Goal: Information Seeking & Learning: Find specific fact

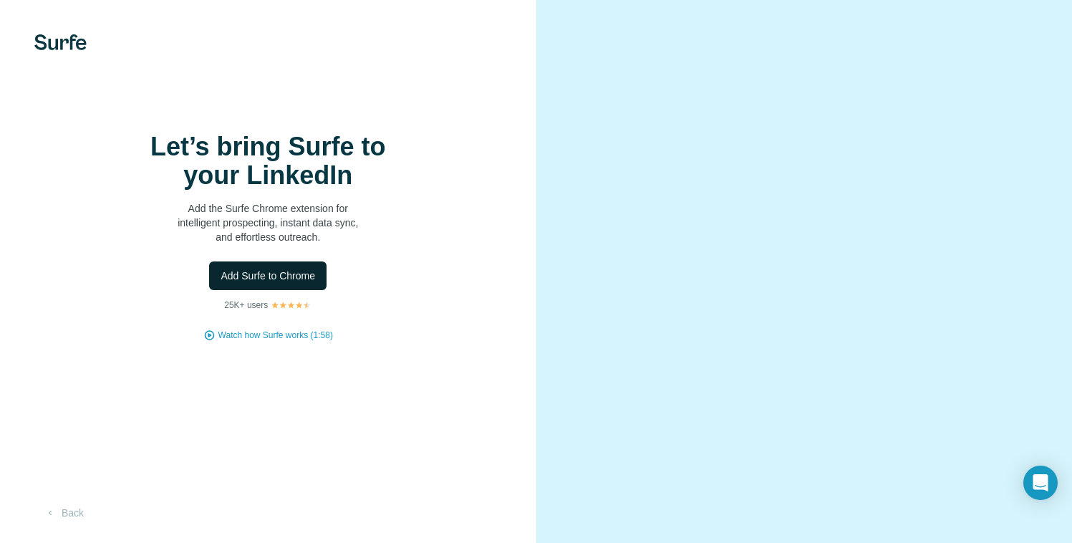
click at [264, 283] on span "Add Surfe to Chrome" at bounding box center [267, 275] width 94 height 14
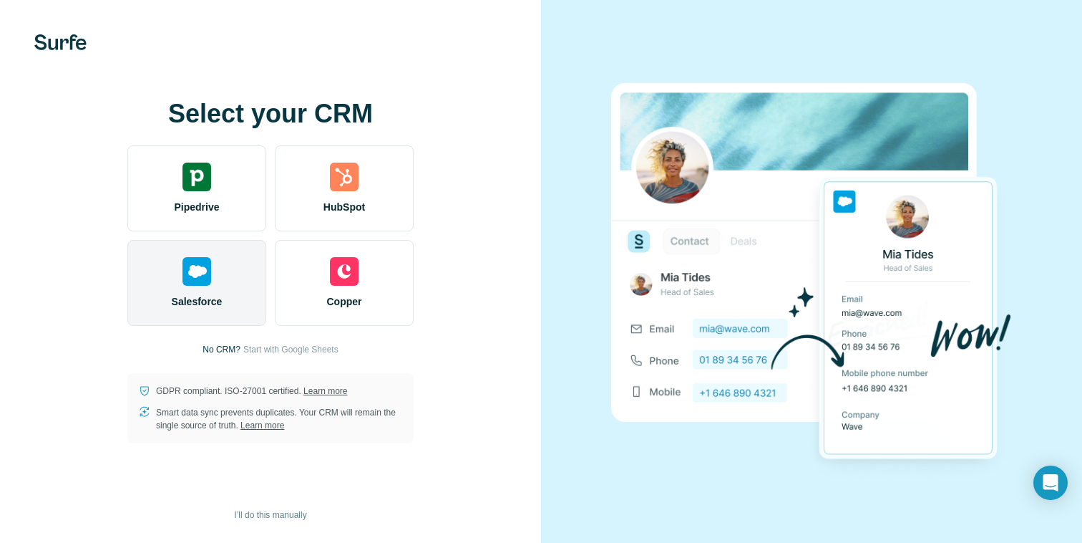
click at [195, 308] on span "Salesforce" at bounding box center [197, 301] width 51 height 14
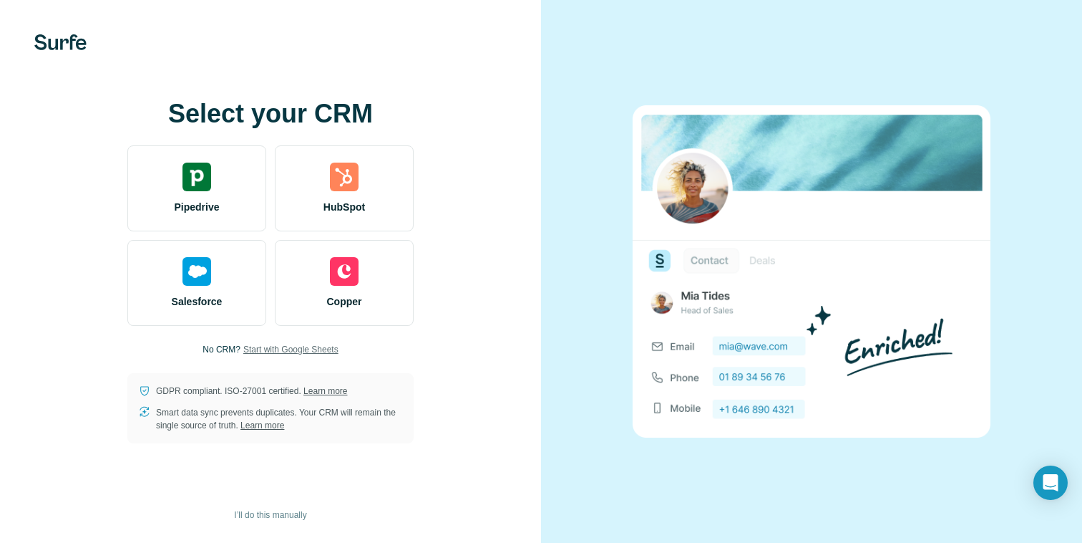
click at [269, 348] on span "Start with Google Sheets" at bounding box center [290, 349] width 95 height 13
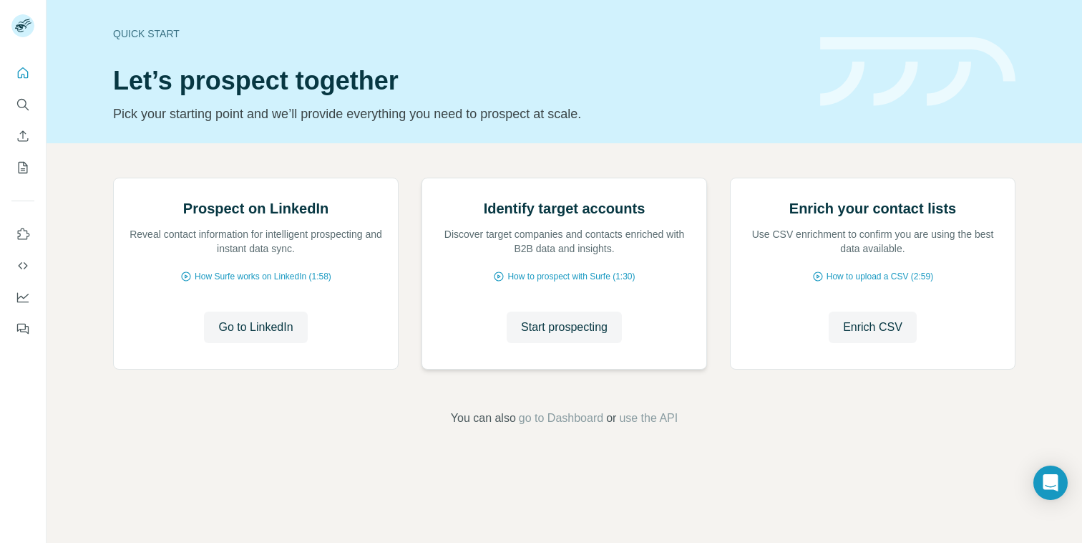
scroll to position [76, 0]
click at [523, 336] on span "Start prospecting" at bounding box center [564, 327] width 87 height 17
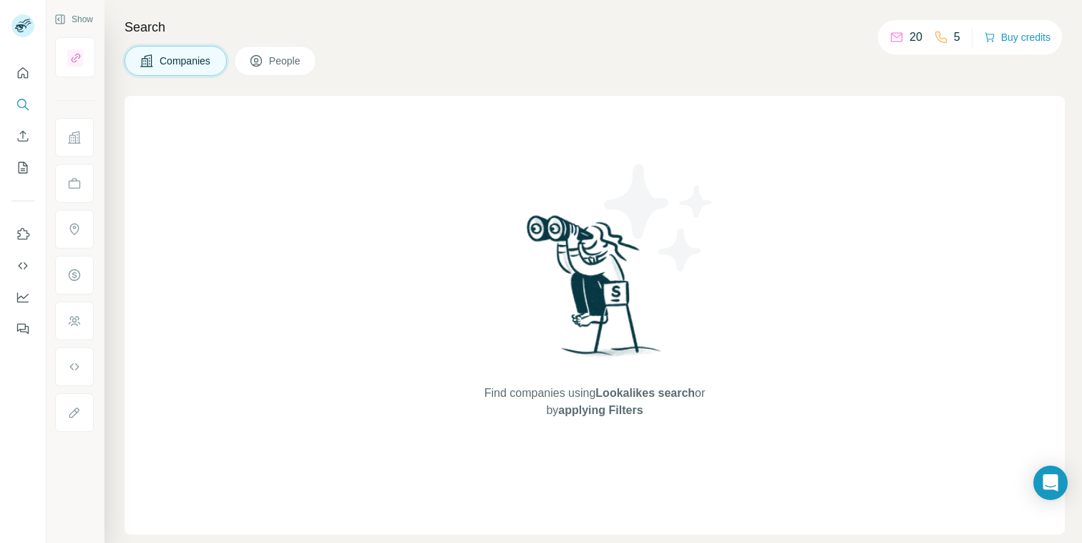
click at [893, 39] on icon at bounding box center [897, 37] width 14 height 14
click at [268, 53] on button "People" at bounding box center [275, 61] width 83 height 30
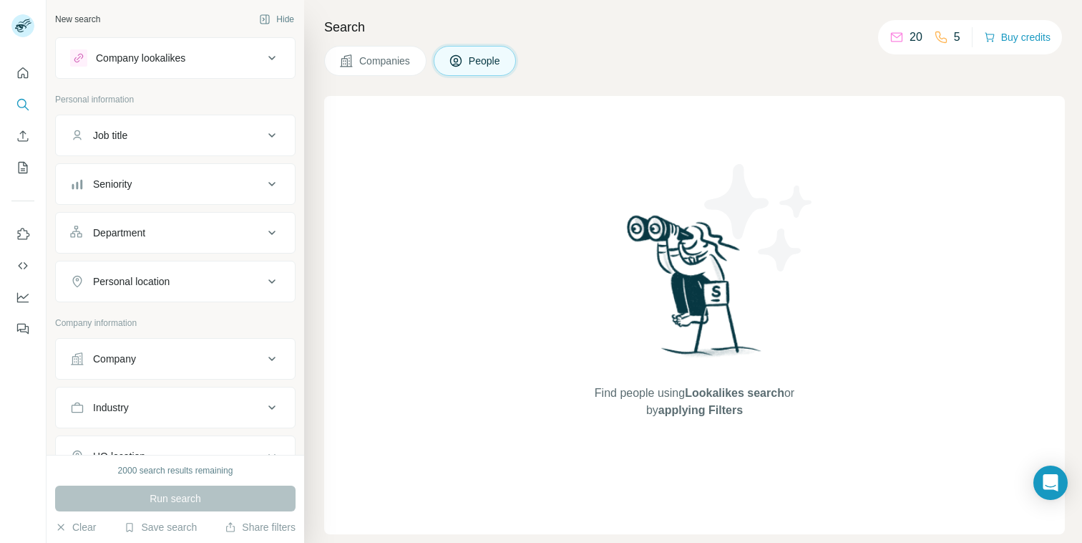
click at [357, 55] on button "Companies" at bounding box center [375, 61] width 102 height 30
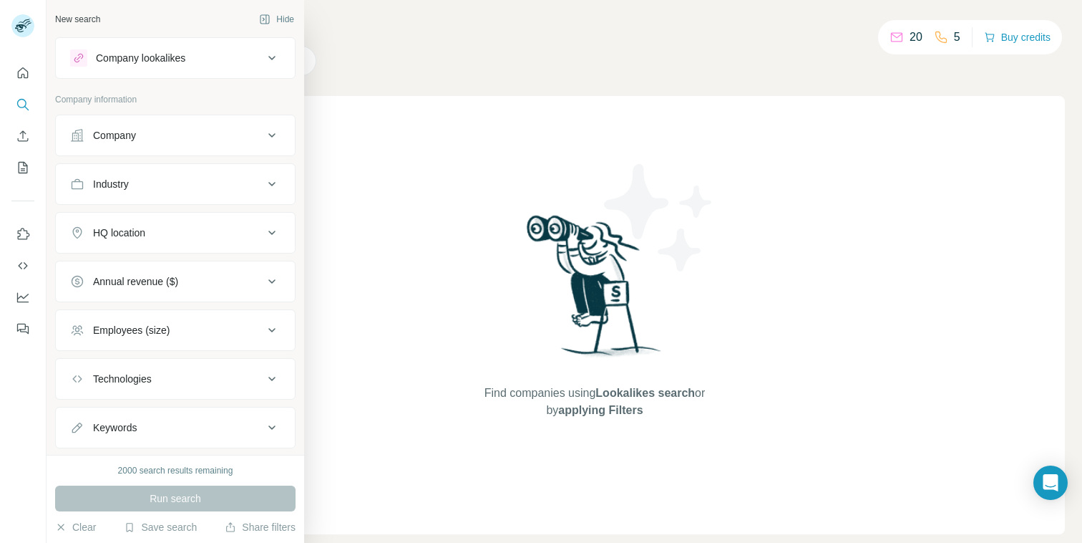
click at [71, 132] on icon at bounding box center [77, 135] width 14 height 14
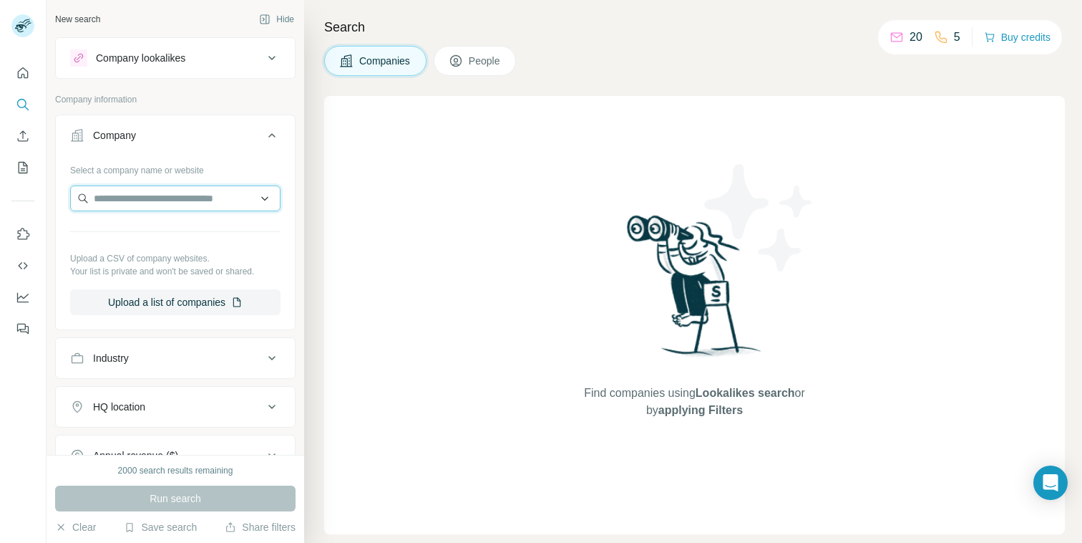
click at [137, 209] on input "text" at bounding box center [175, 198] width 210 height 26
click at [395, 149] on div "Find companies using Lookalikes search or by applying Filters" at bounding box center [694, 315] width 741 height 438
click at [263, 132] on icon at bounding box center [271, 135] width 17 height 17
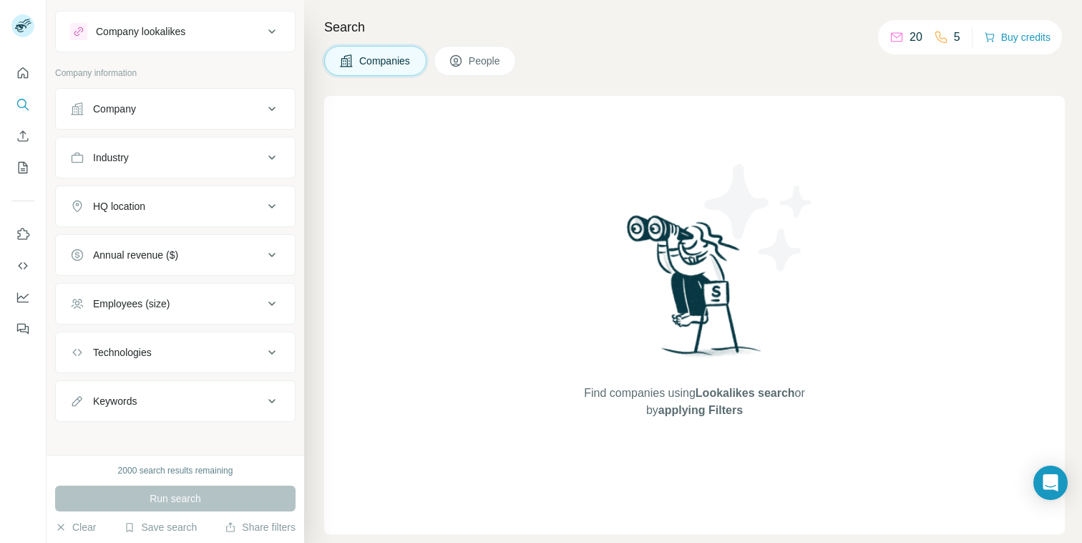
scroll to position [34, 0]
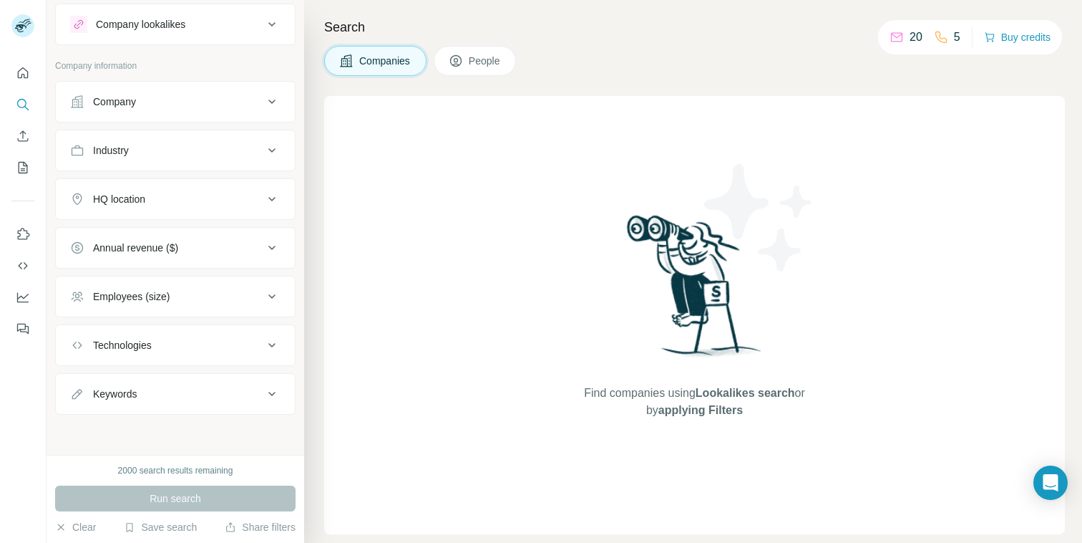
click at [170, 91] on button "Company" at bounding box center [175, 101] width 239 height 34
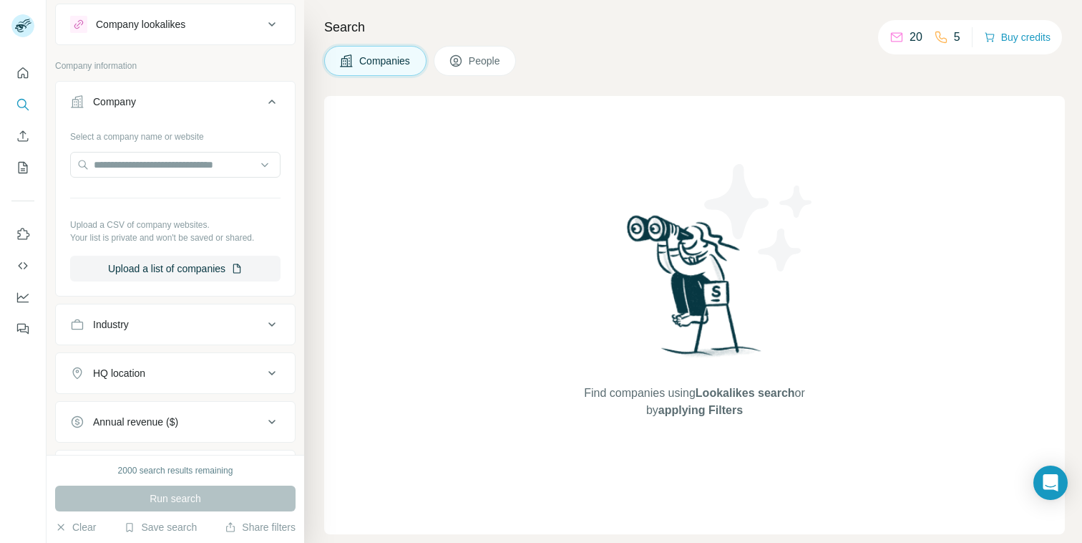
click at [170, 83] on div "Company Select a company name or website Upload a CSV of company websites. Your…" at bounding box center [175, 188] width 241 height 215
click at [170, 91] on button "Company" at bounding box center [175, 104] width 239 height 40
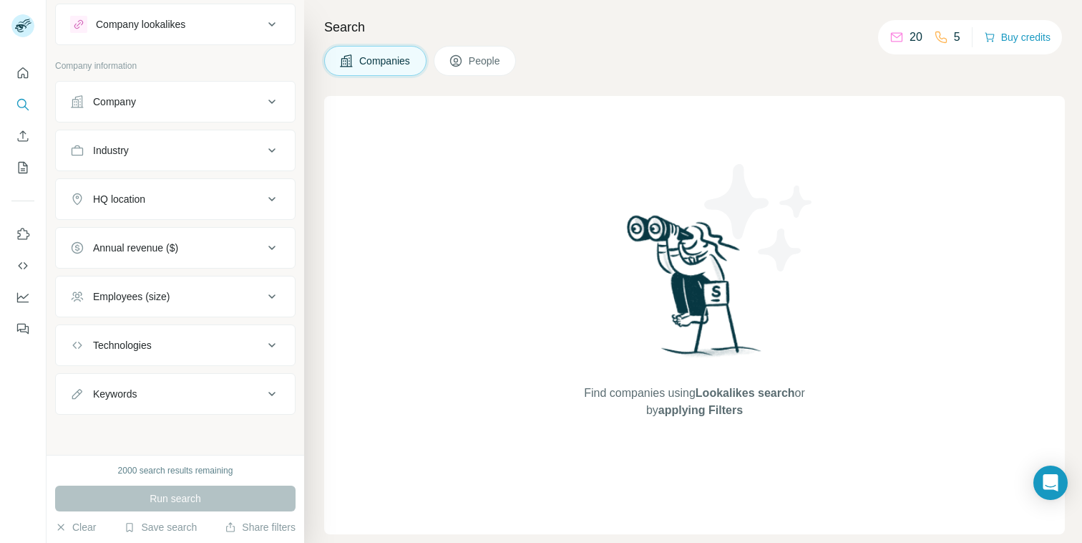
click at [202, 137] on button "Industry" at bounding box center [175, 150] width 239 height 34
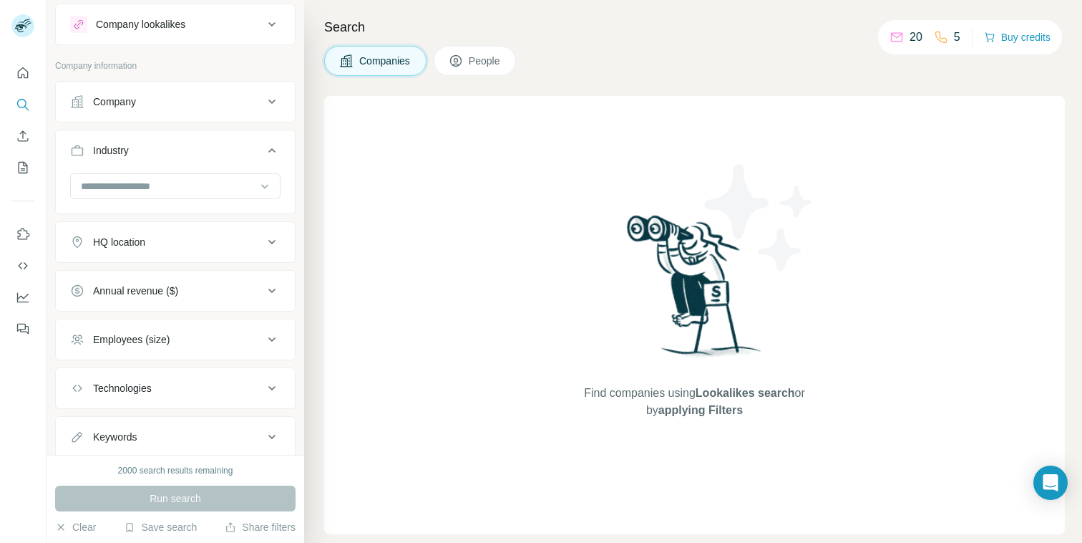
click at [200, 143] on div "Industry" at bounding box center [166, 150] width 193 height 14
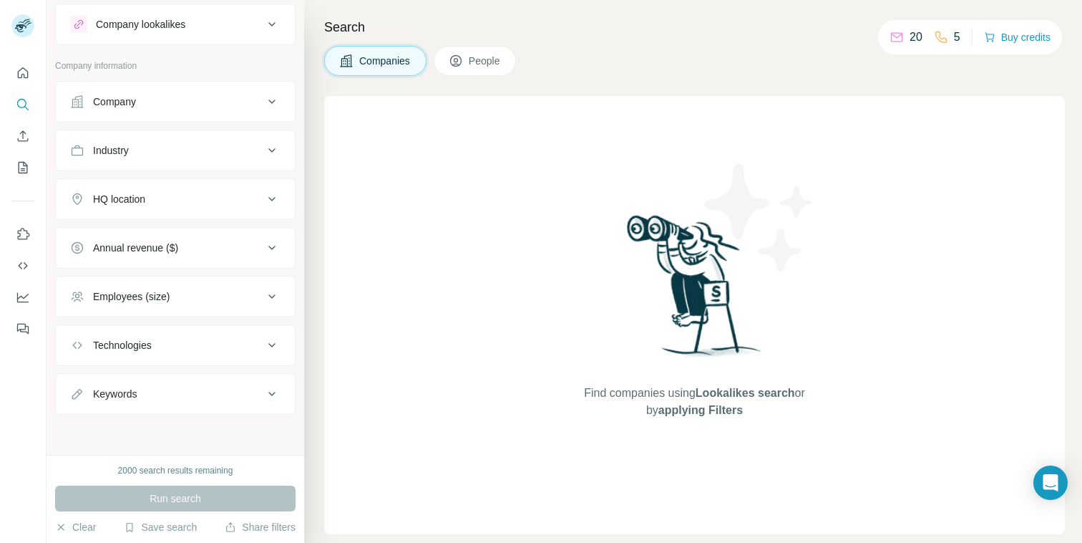
click at [183, 200] on div "HQ location" at bounding box center [166, 199] width 193 height 14
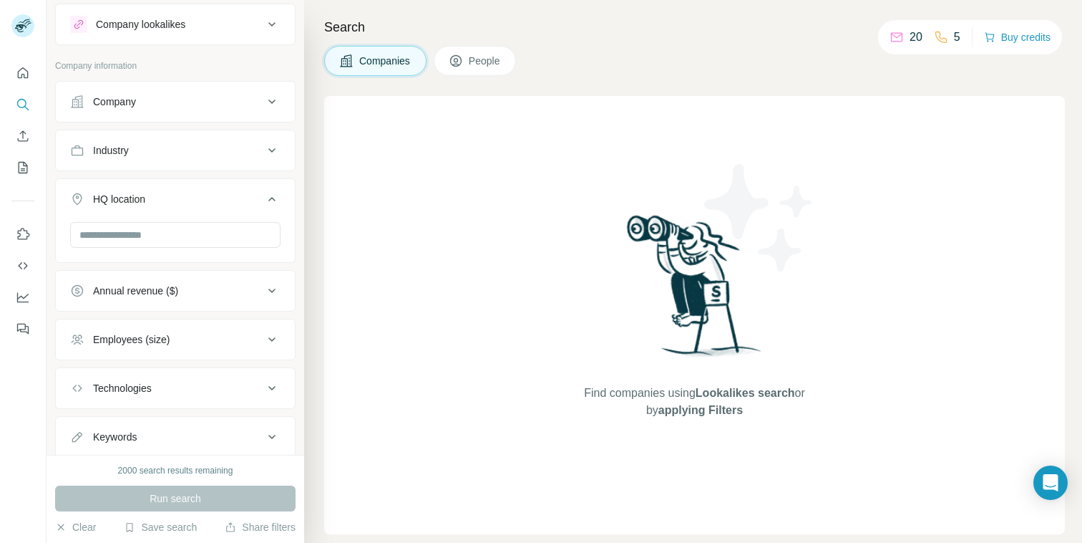
click at [183, 200] on div "HQ location" at bounding box center [166, 199] width 193 height 14
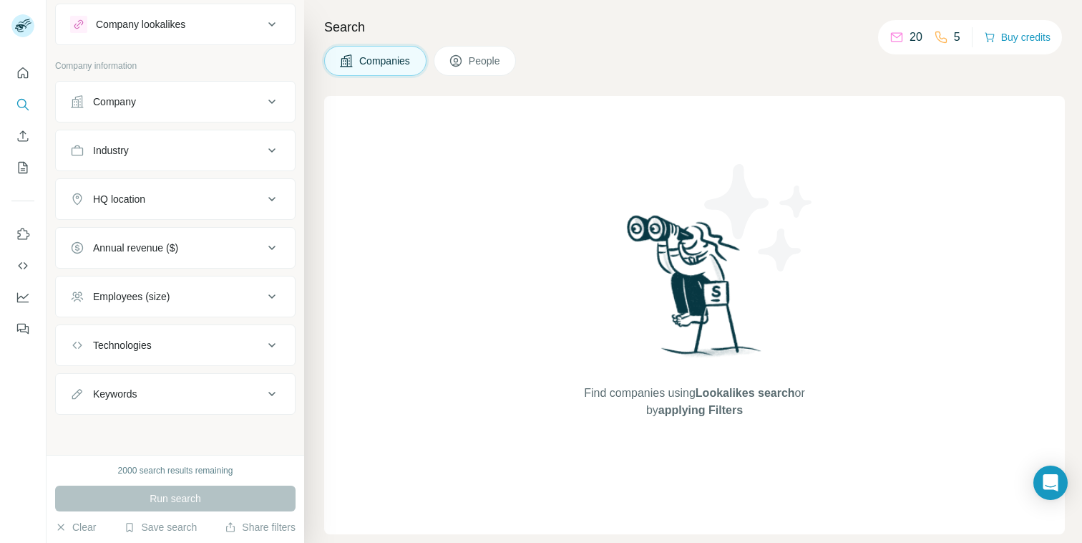
click at [131, 244] on div "Annual revenue ($)" at bounding box center [135, 248] width 85 height 14
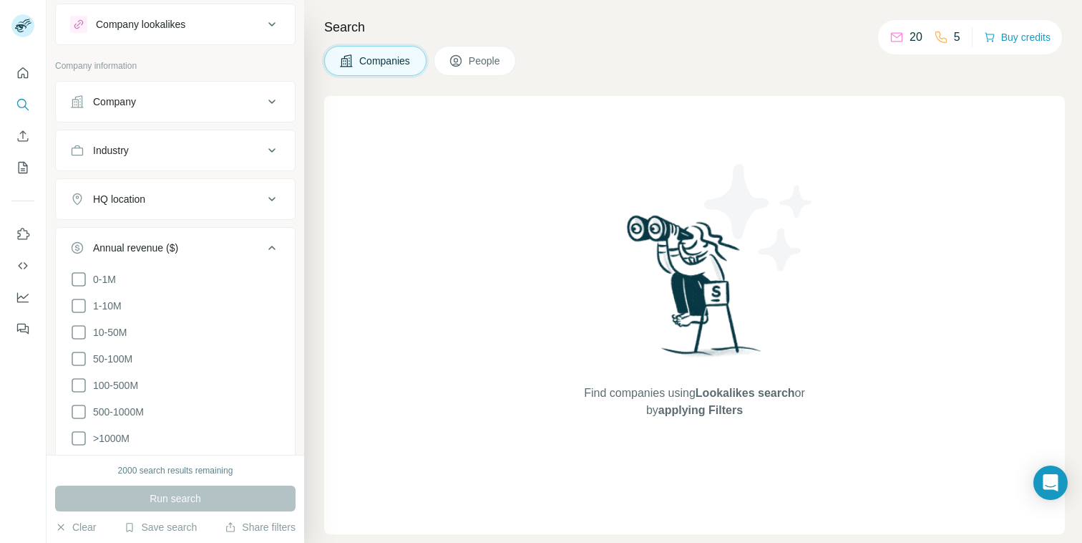
click at [131, 244] on div "Annual revenue ($)" at bounding box center [135, 248] width 85 height 14
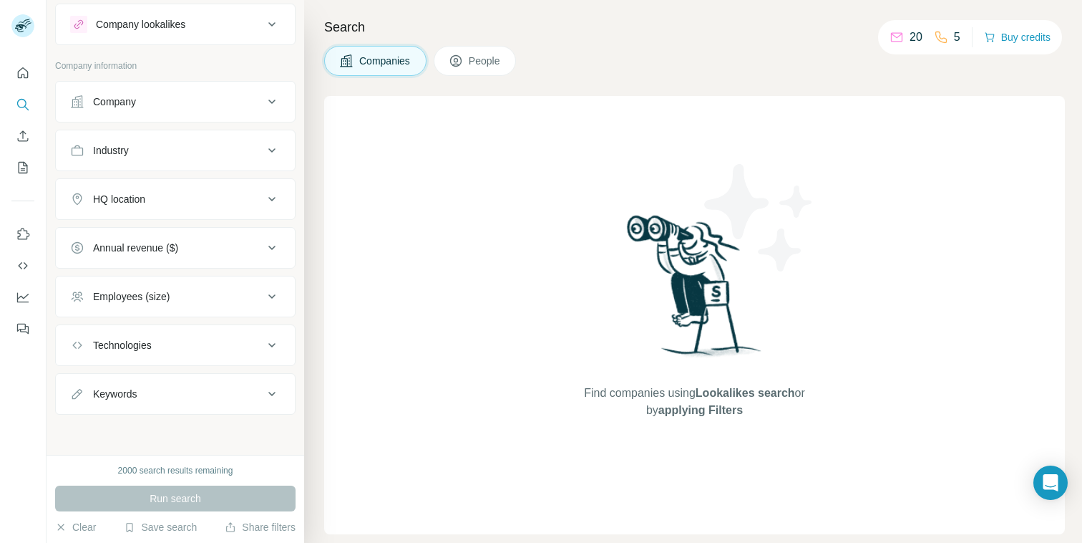
click at [142, 331] on button "Technologies" at bounding box center [175, 345] width 239 height 34
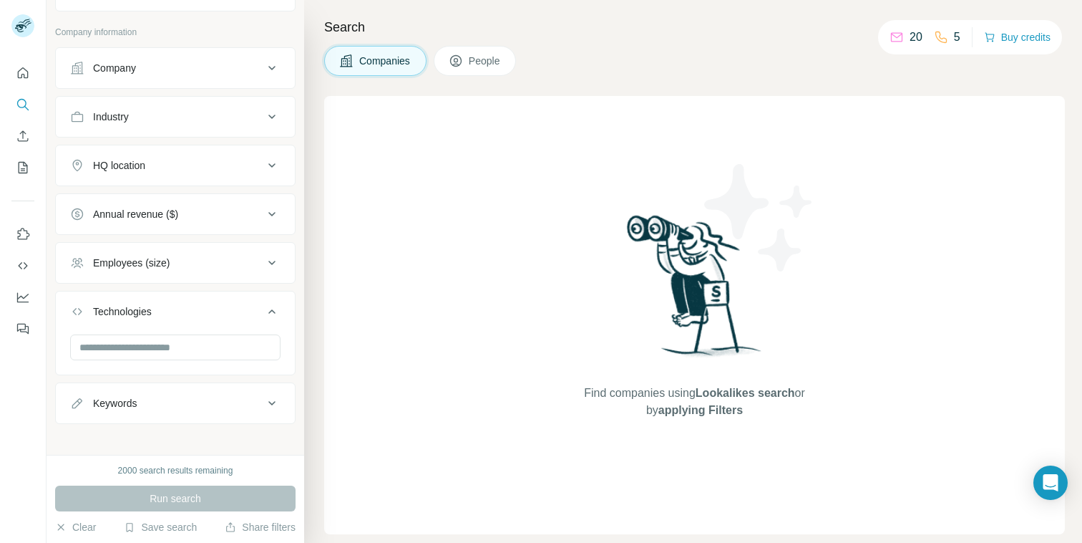
scroll to position [77, 0]
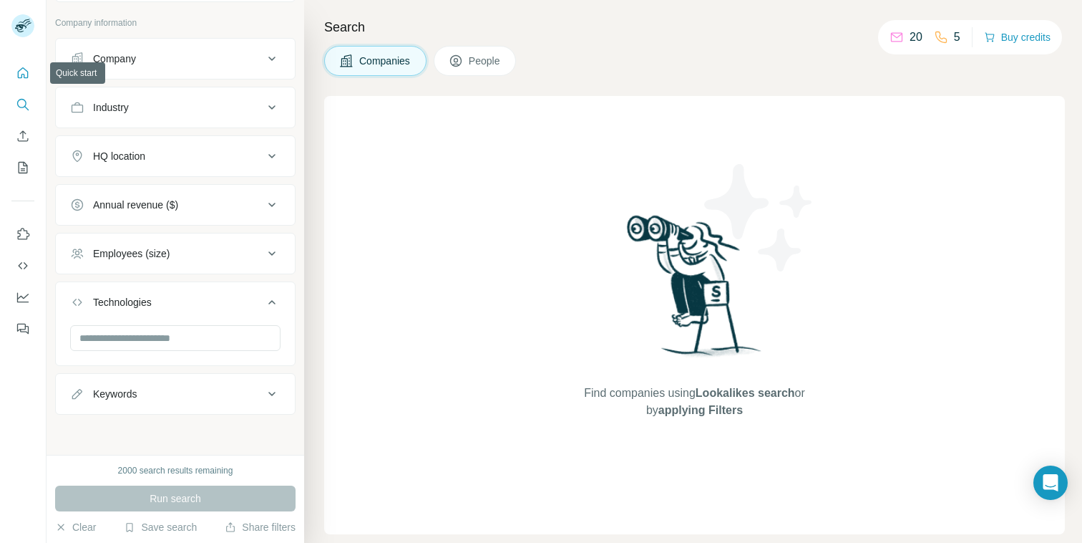
click at [20, 72] on icon "Quick start" at bounding box center [23, 73] width 14 height 14
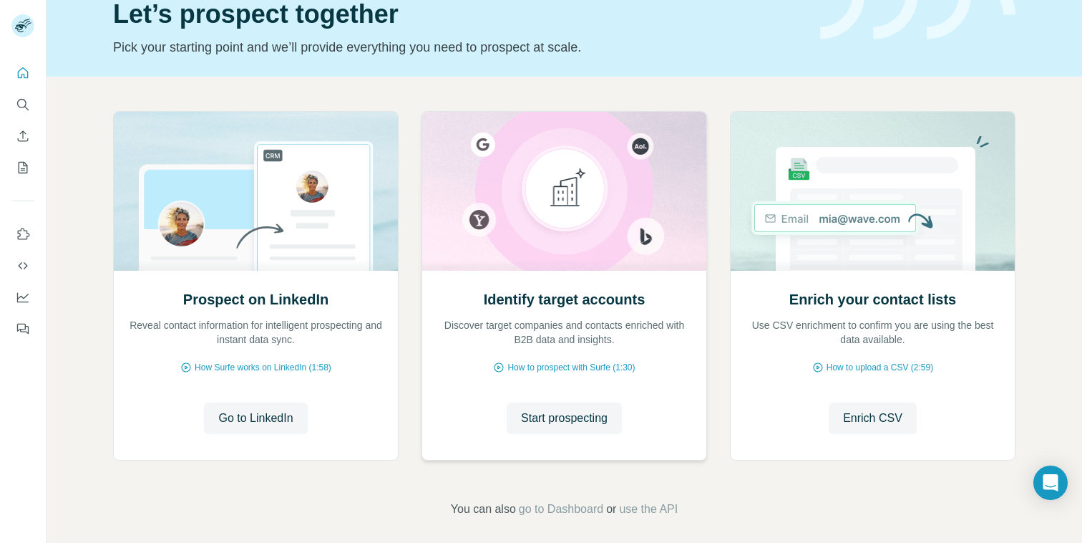
scroll to position [76, 0]
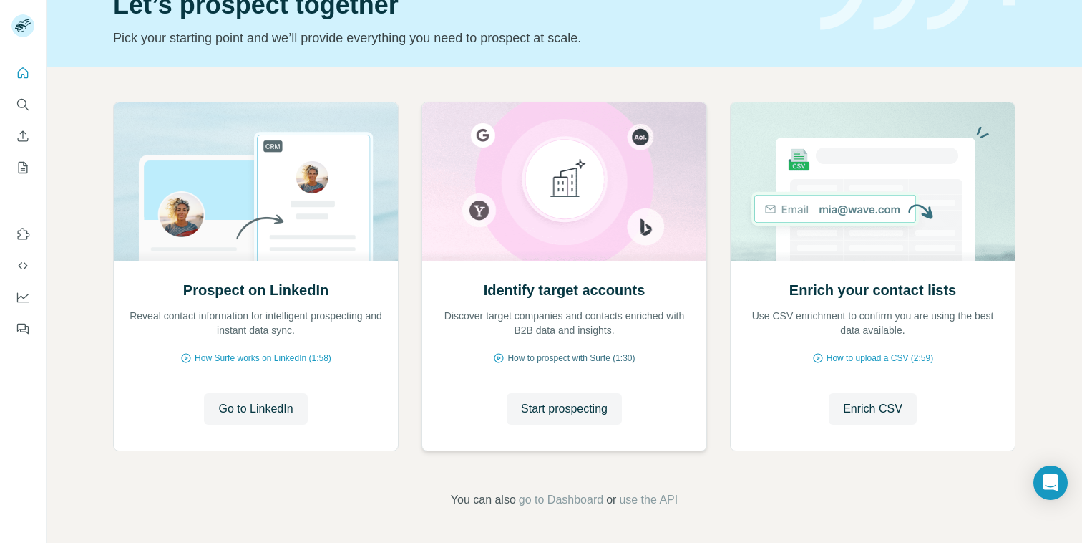
click at [563, 357] on span "How to prospect with Surfe (1:30)" at bounding box center [570, 357] width 127 height 13
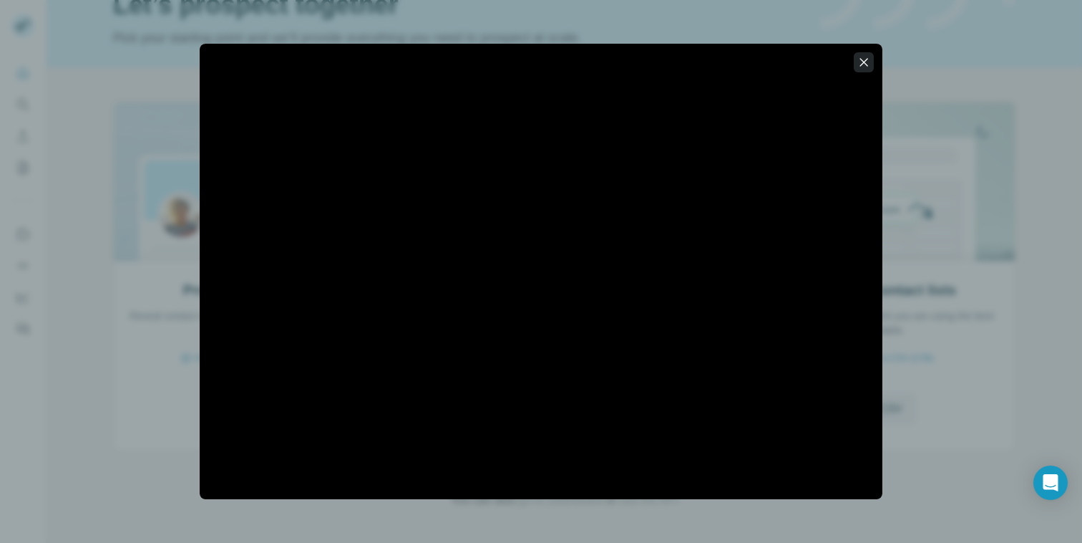
click at [865, 63] on icon "button" at bounding box center [864, 62] width 8 height 8
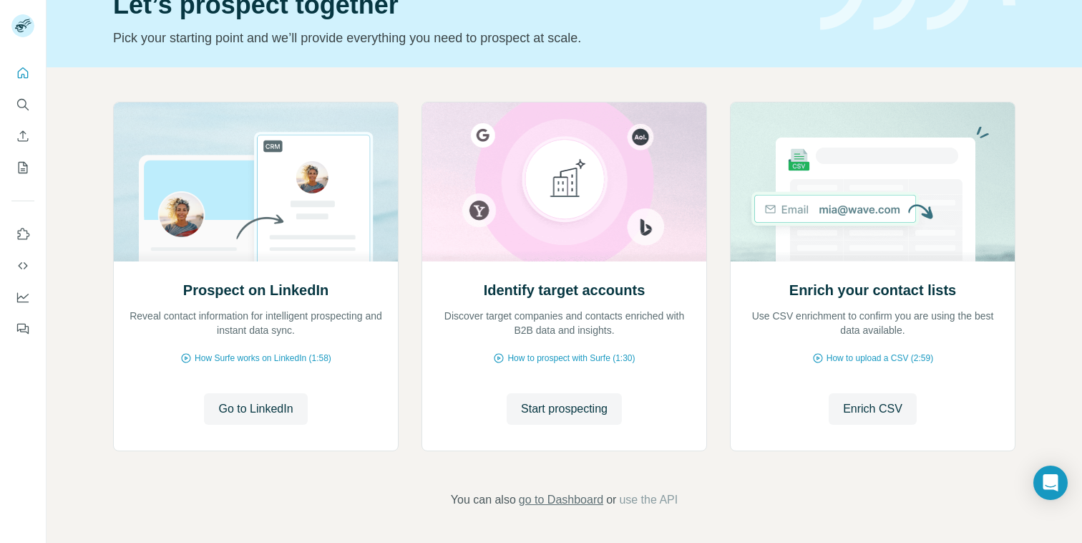
click at [563, 500] on span "go to Dashboard" at bounding box center [561, 499] width 84 height 17
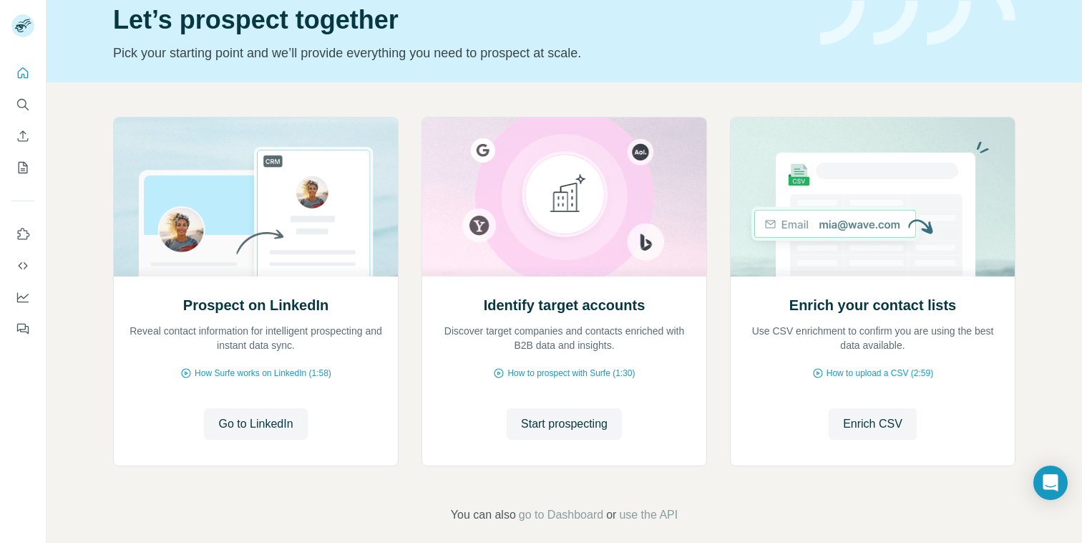
scroll to position [0, 0]
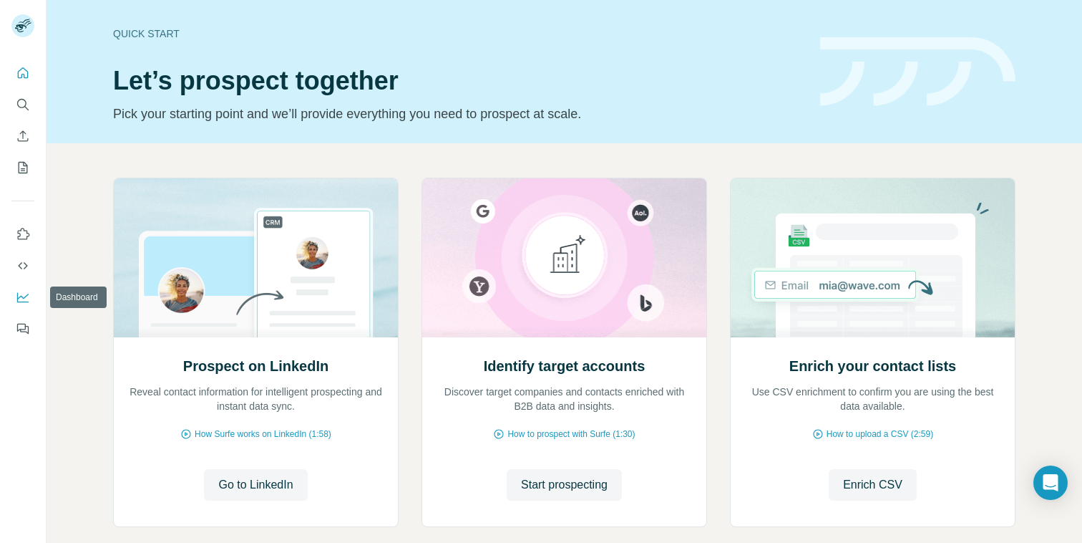
click at [14, 296] on button "Dashboard" at bounding box center [22, 297] width 23 height 26
click at [548, 474] on button "Start prospecting" at bounding box center [564, 484] width 115 height 31
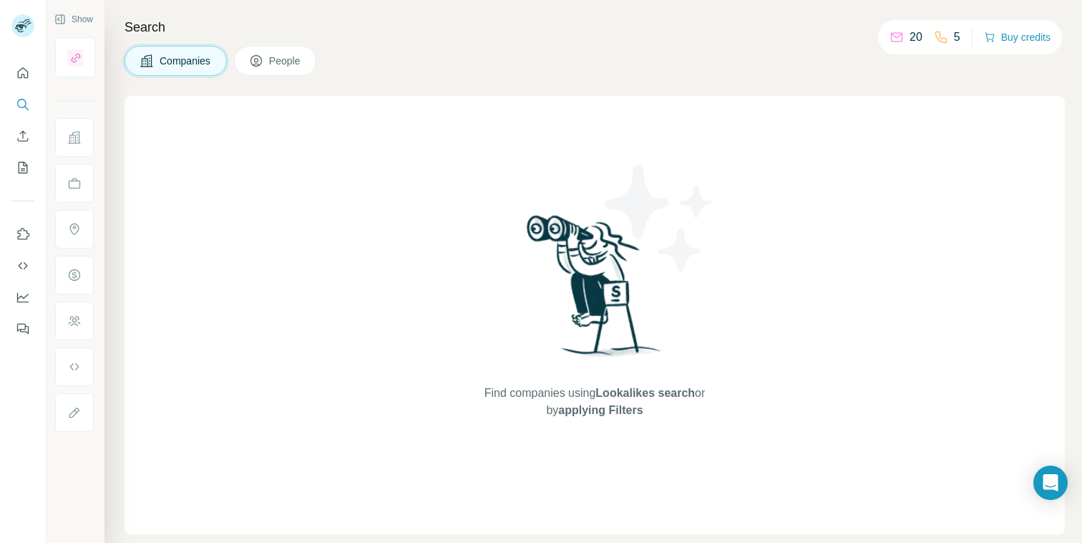
click at [286, 59] on span "People" at bounding box center [285, 61] width 33 height 14
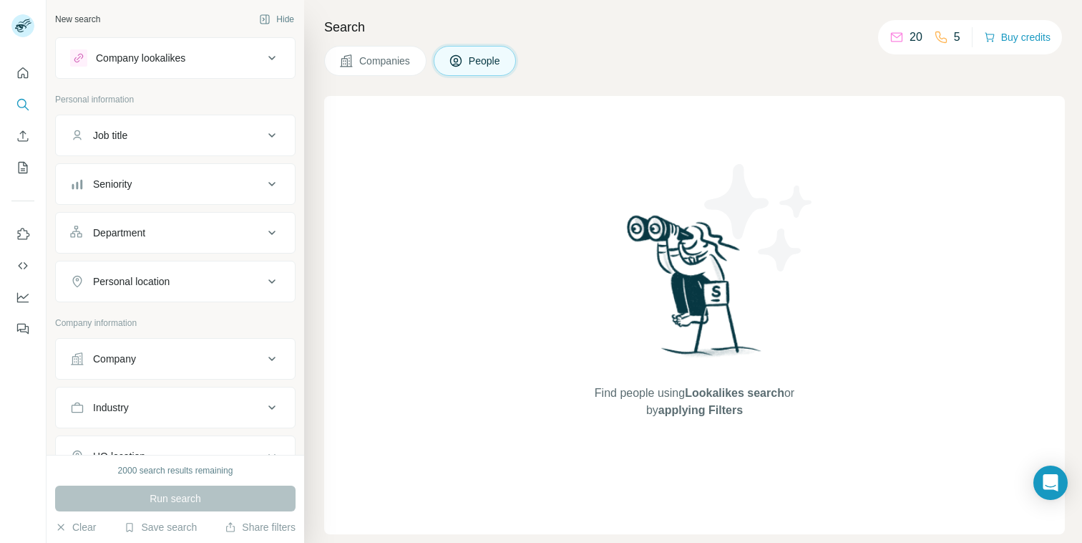
click at [548, 237] on div "Find people using Lookalikes search or by applying Filters" at bounding box center [694, 315] width 741 height 438
click at [205, 59] on div "Company lookalikes" at bounding box center [166, 57] width 193 height 17
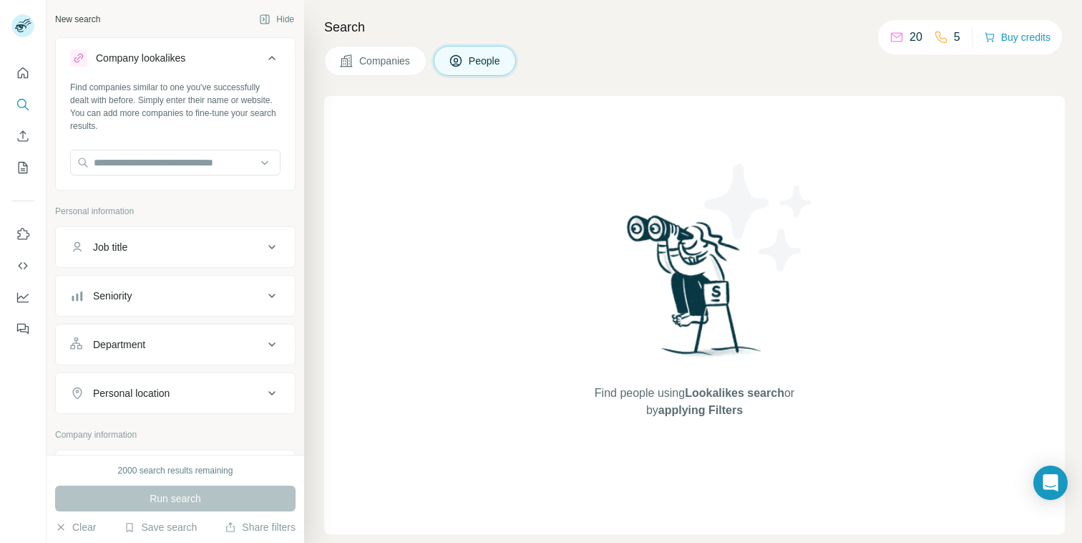
click at [205, 58] on div "Company lookalikes" at bounding box center [166, 57] width 193 height 17
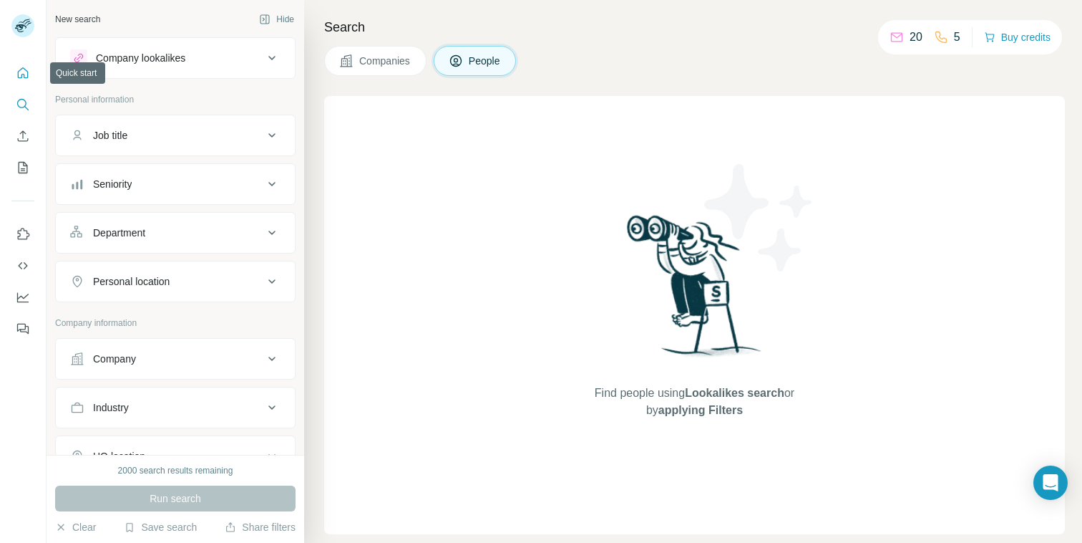
click at [22, 77] on icon "Quick start" at bounding box center [23, 73] width 14 height 14
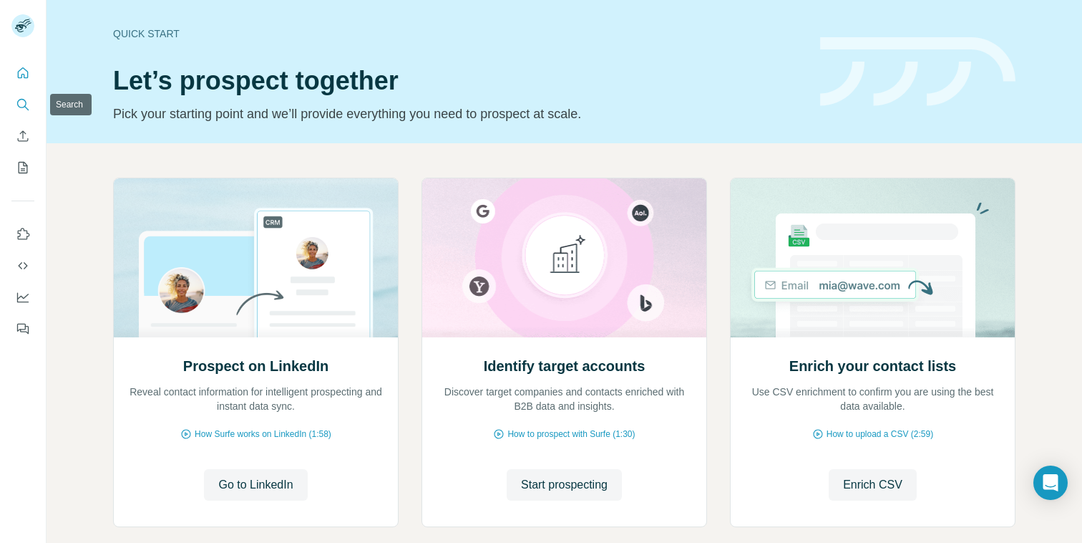
click at [23, 112] on button "Search" at bounding box center [22, 105] width 23 height 26
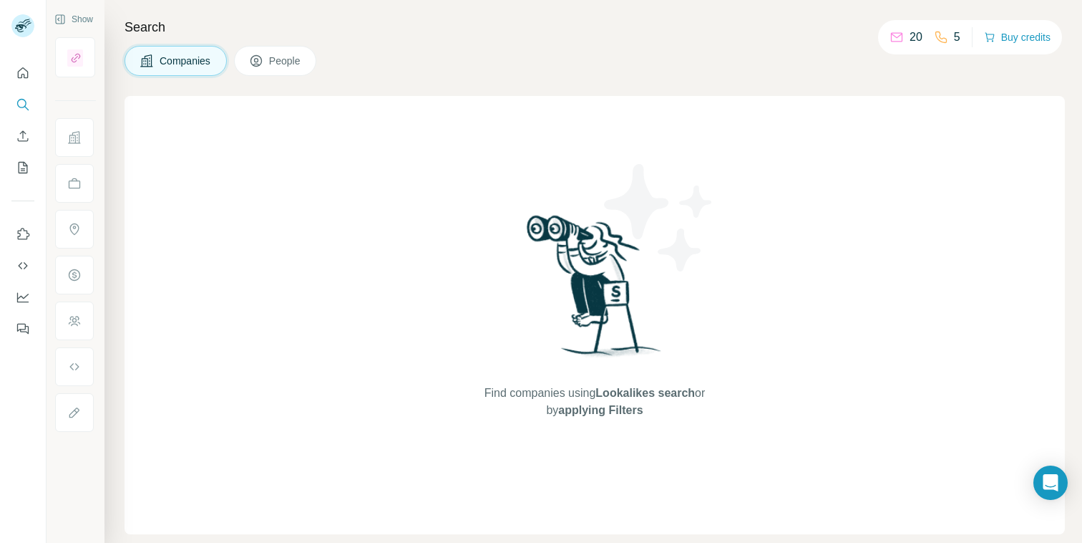
click at [278, 66] on span "People" at bounding box center [285, 61] width 33 height 14
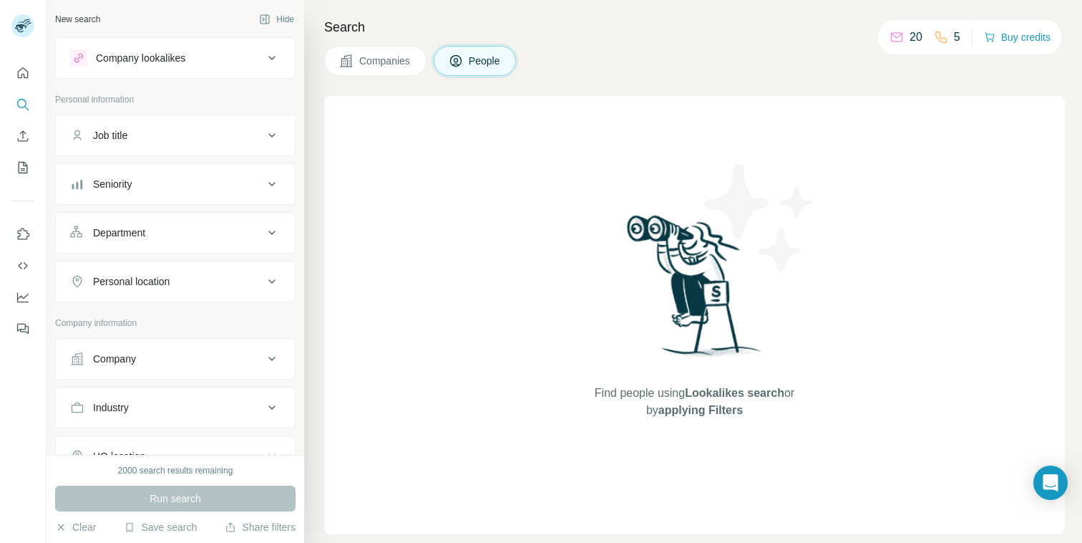
click at [361, 63] on span "Companies" at bounding box center [385, 61] width 52 height 14
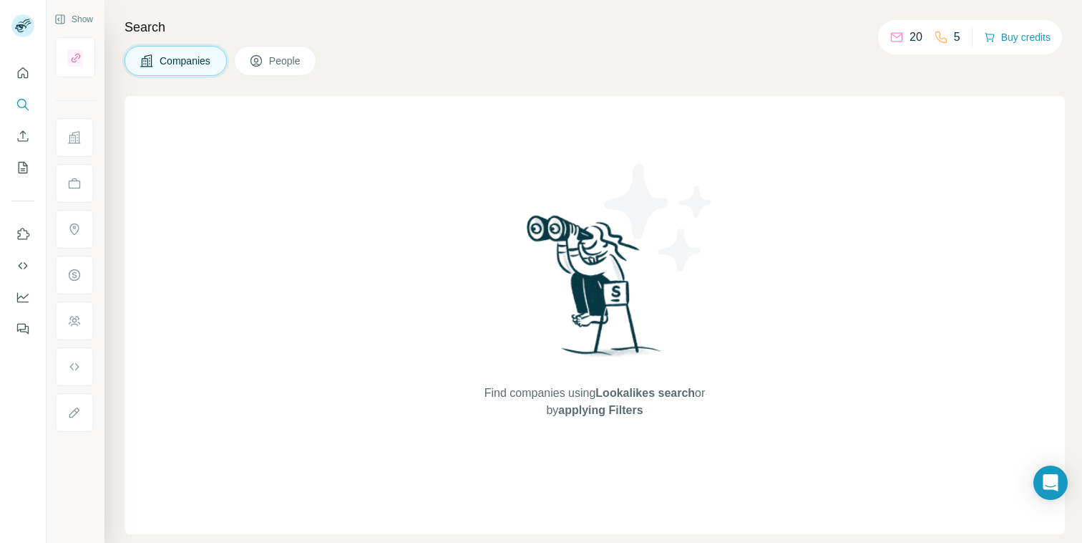
click at [274, 69] on button "People" at bounding box center [275, 61] width 83 height 30
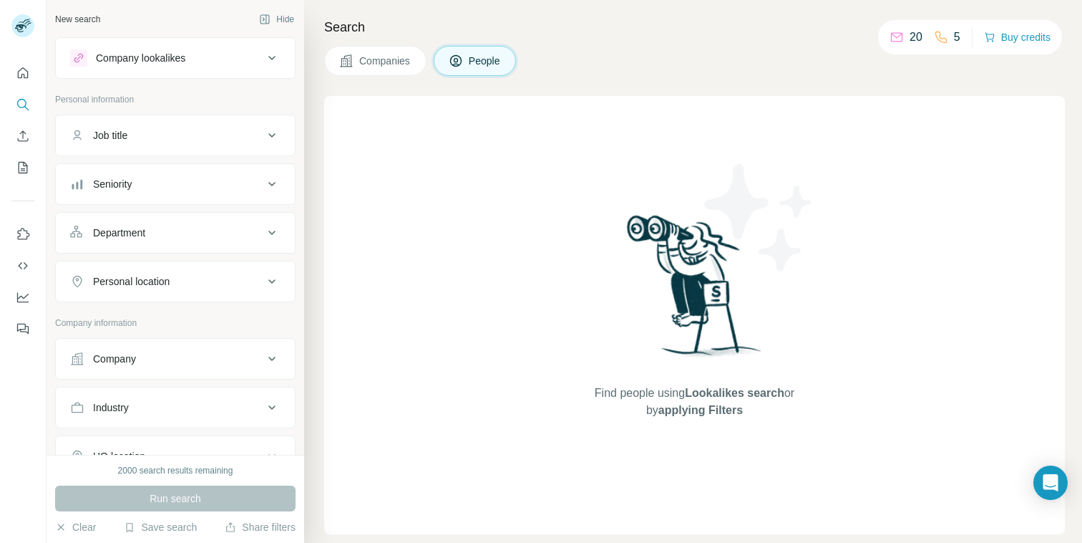
click at [174, 139] on div "Job title" at bounding box center [166, 135] width 193 height 14
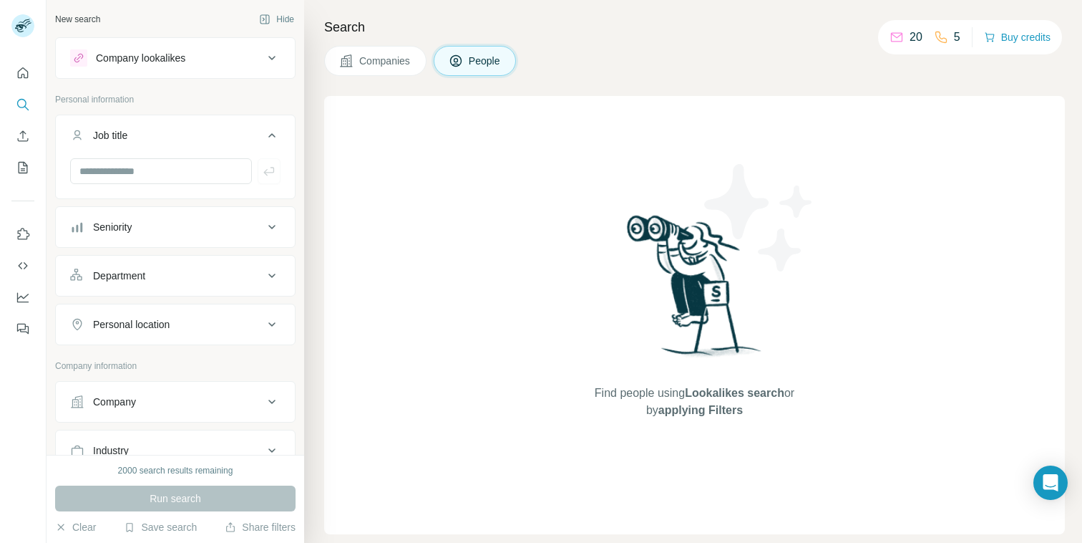
click at [172, 137] on div "Job title" at bounding box center [166, 135] width 193 height 14
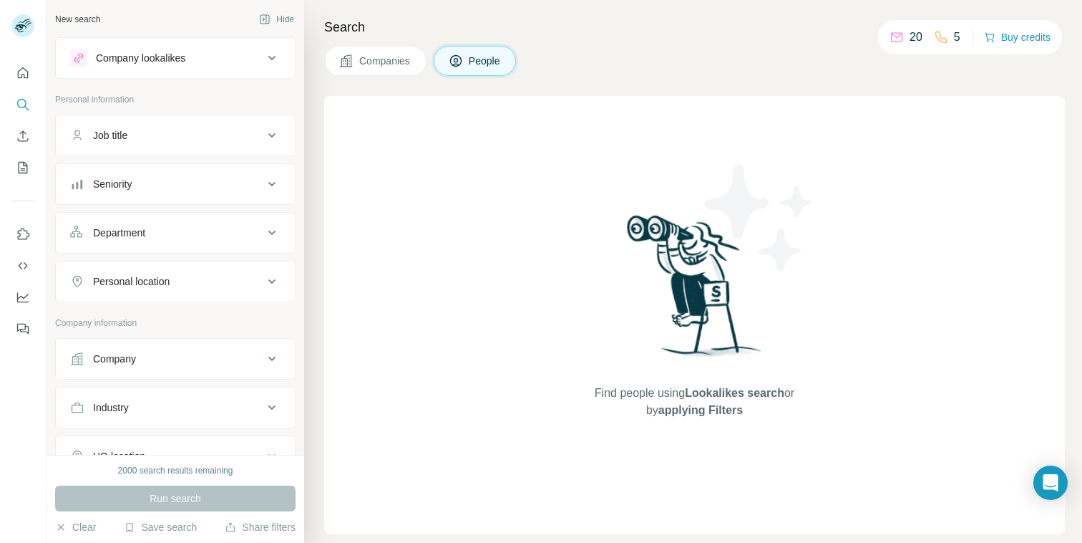
click at [159, 65] on div "Company lookalikes" at bounding box center [166, 57] width 193 height 17
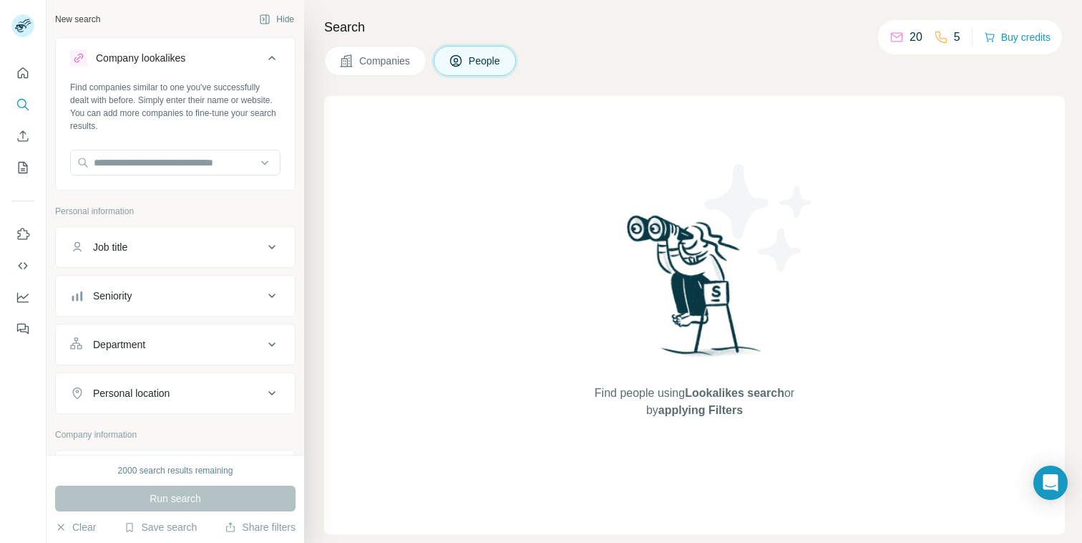
click at [159, 65] on div "Company lookalikes" at bounding box center [166, 57] width 193 height 17
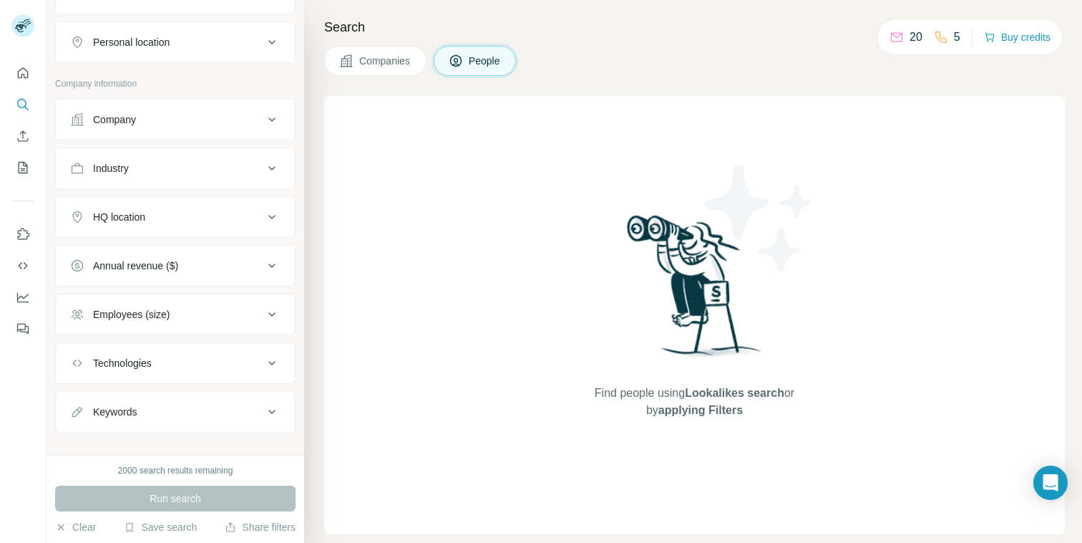
scroll to position [257, 0]
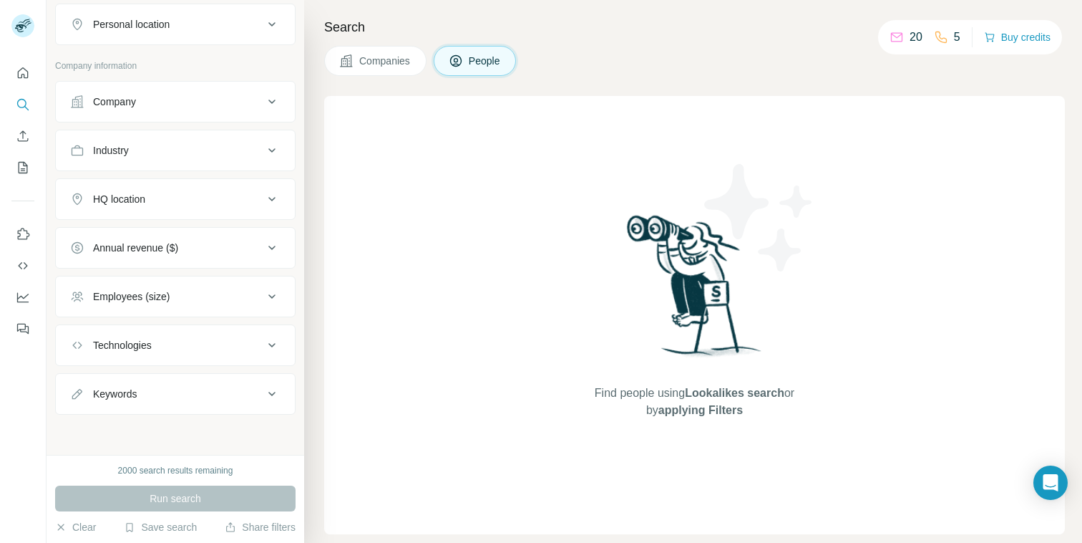
click at [172, 109] on button "Company" at bounding box center [175, 101] width 239 height 34
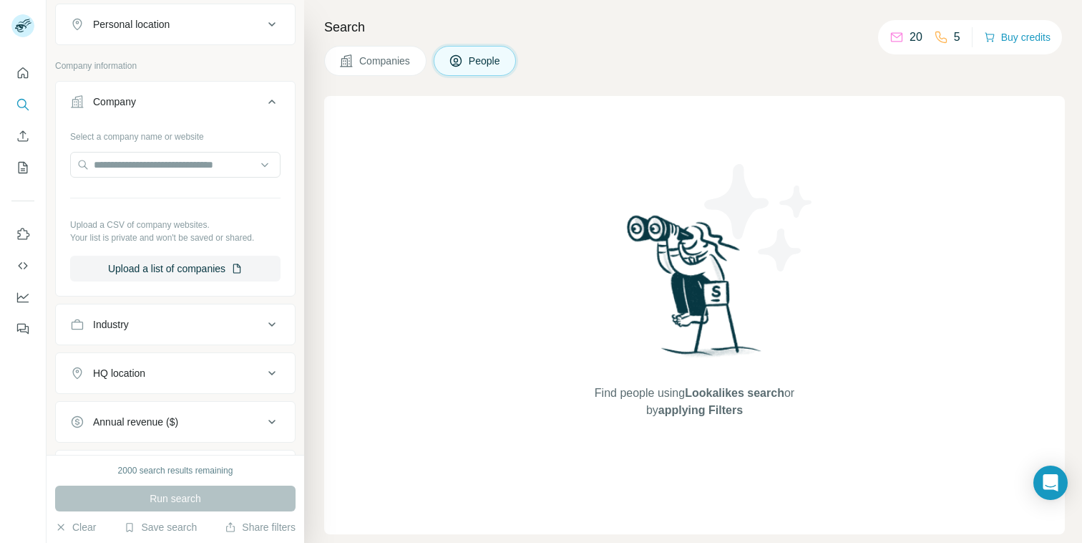
click at [172, 109] on button "Company" at bounding box center [175, 104] width 239 height 40
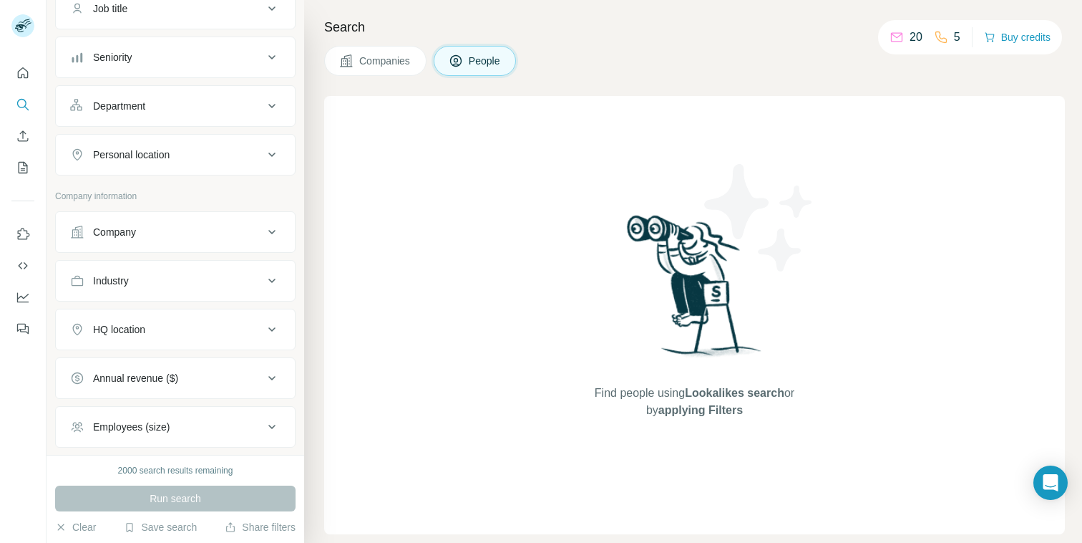
scroll to position [0, 0]
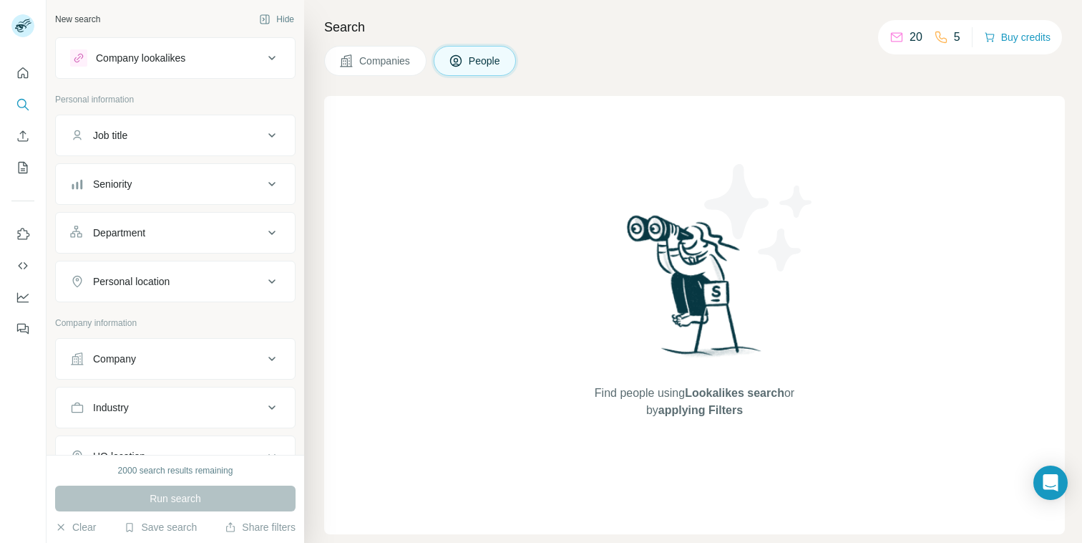
click at [182, 49] on div "Company lookalikes" at bounding box center [166, 57] width 193 height 17
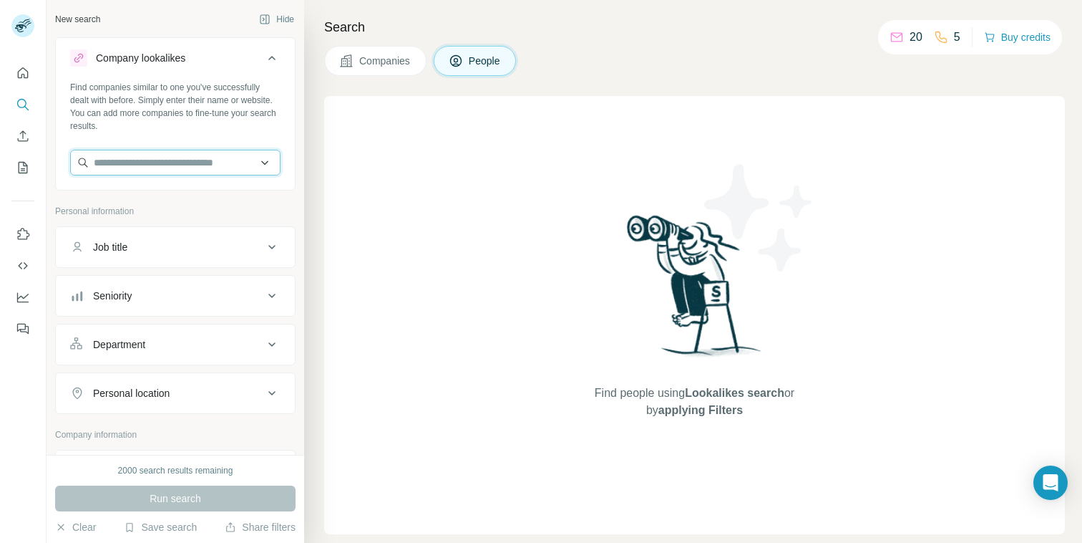
click at [159, 157] on input "text" at bounding box center [175, 163] width 210 height 26
type input "*"
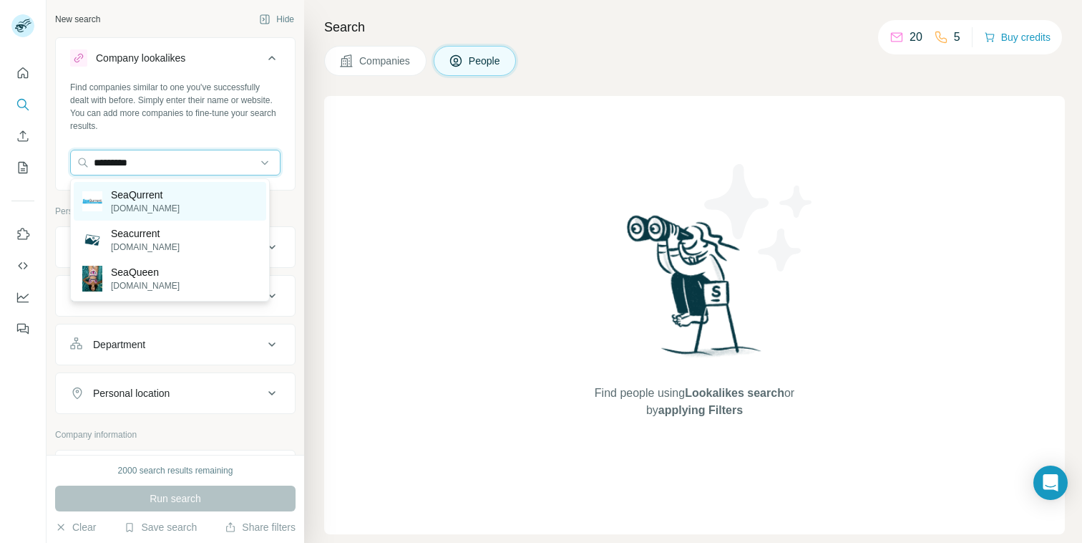
type input "*********"
click at [132, 203] on p "[DOMAIN_NAME]" at bounding box center [145, 208] width 69 height 13
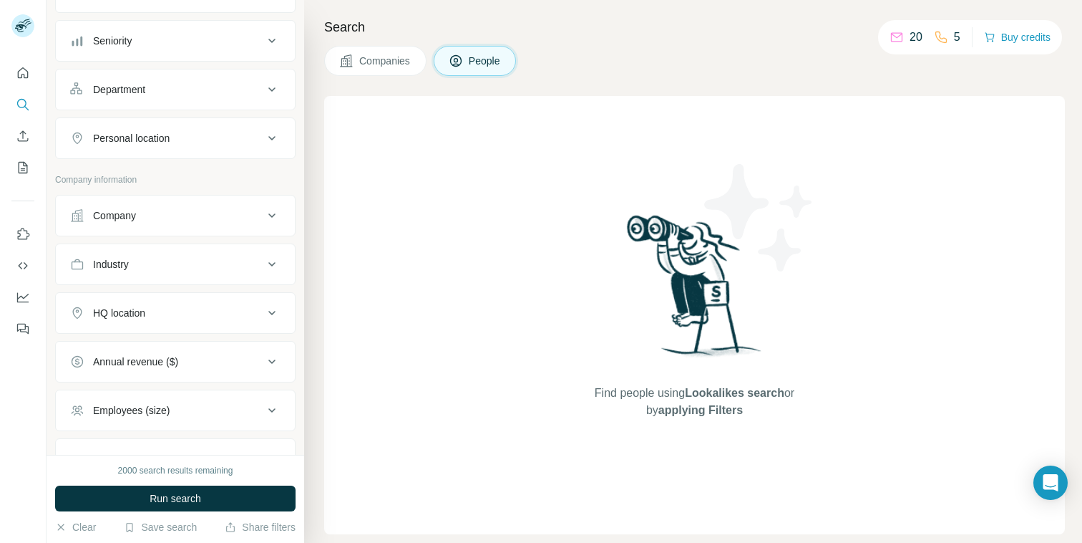
scroll to position [300, 0]
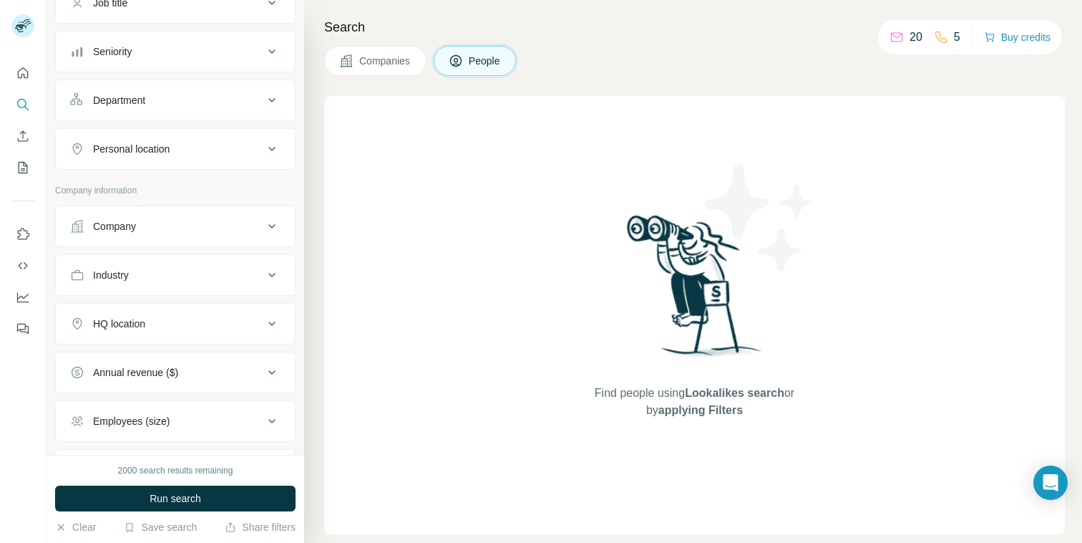
click at [210, 226] on div "Company" at bounding box center [166, 226] width 193 height 14
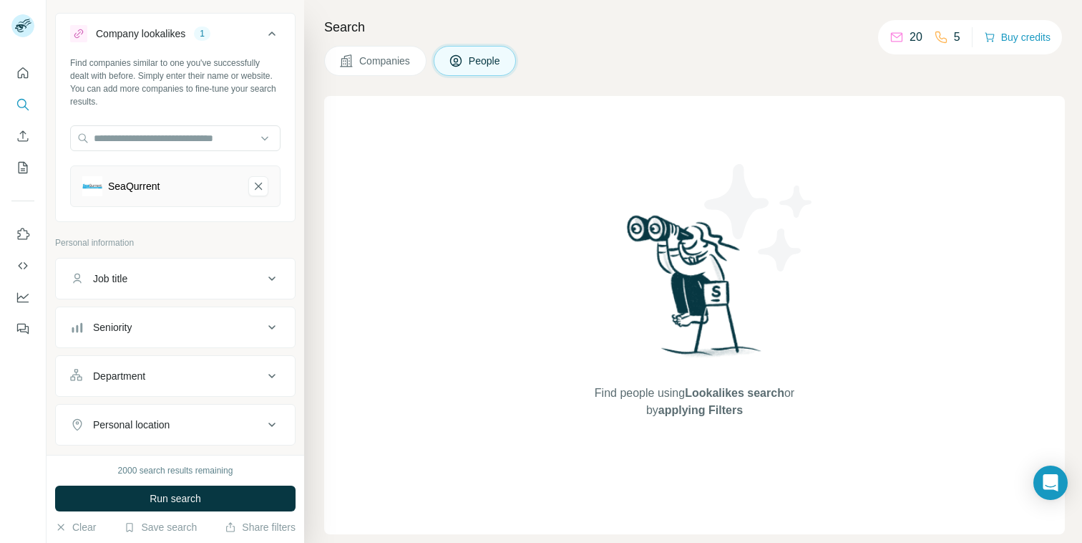
scroll to position [0, 0]
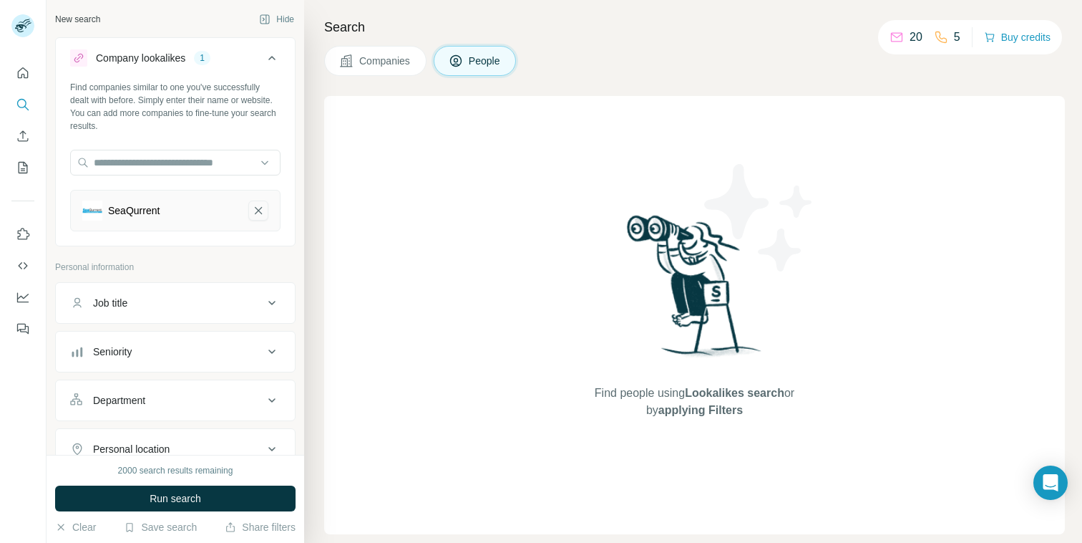
click at [252, 209] on icon "SeaQurrent-remove-button" at bounding box center [258, 210] width 13 height 14
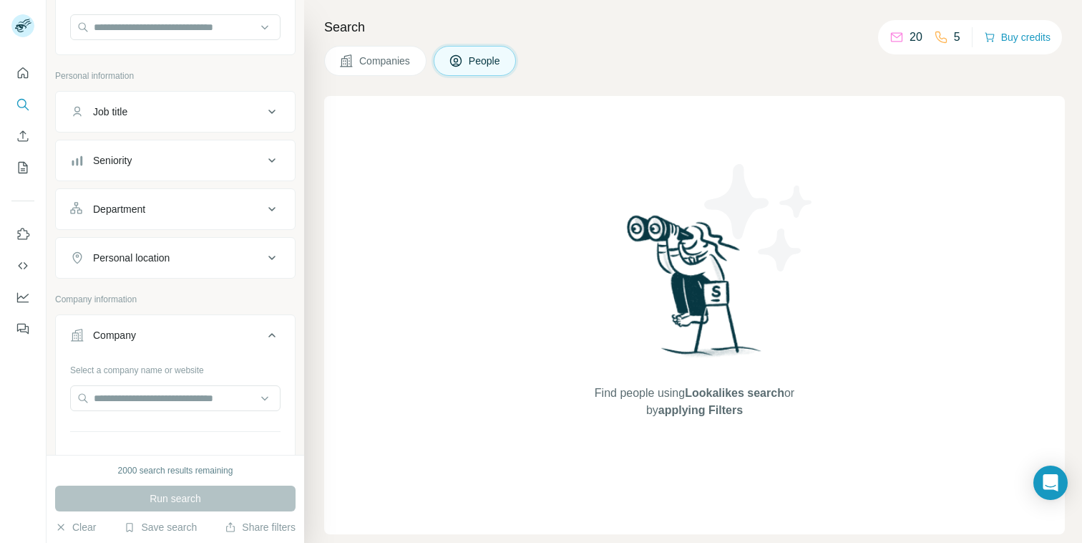
scroll to position [176, 0]
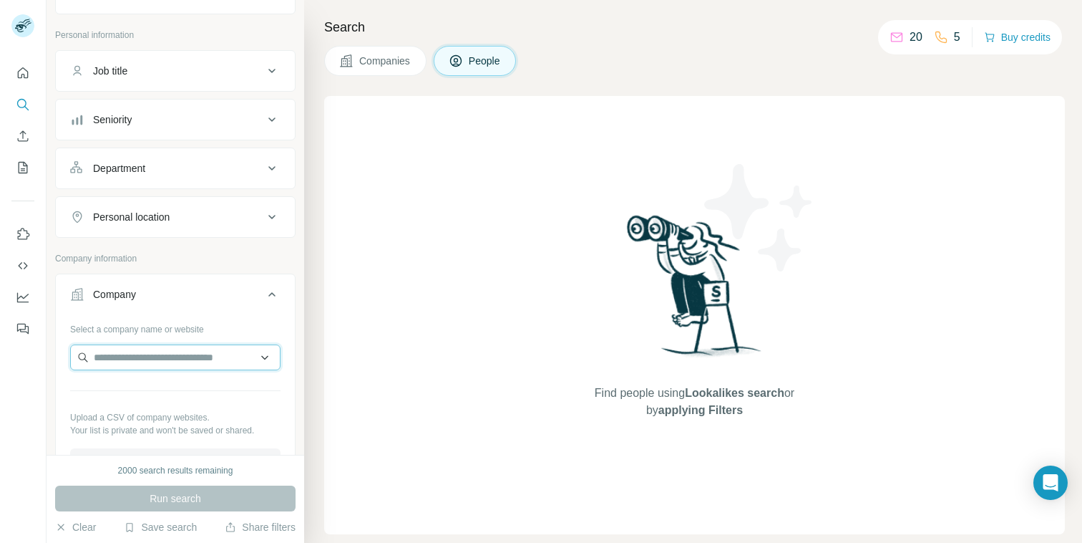
click at [186, 361] on input "text" at bounding box center [175, 357] width 210 height 26
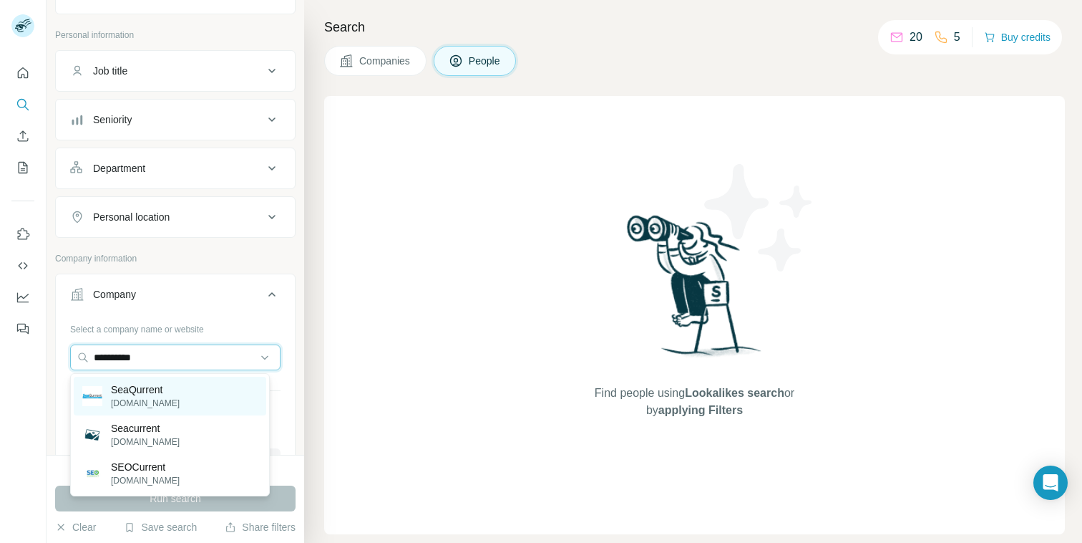
type input "**********"
click at [193, 394] on div "SeaQurrent [DOMAIN_NAME]" at bounding box center [170, 396] width 193 height 39
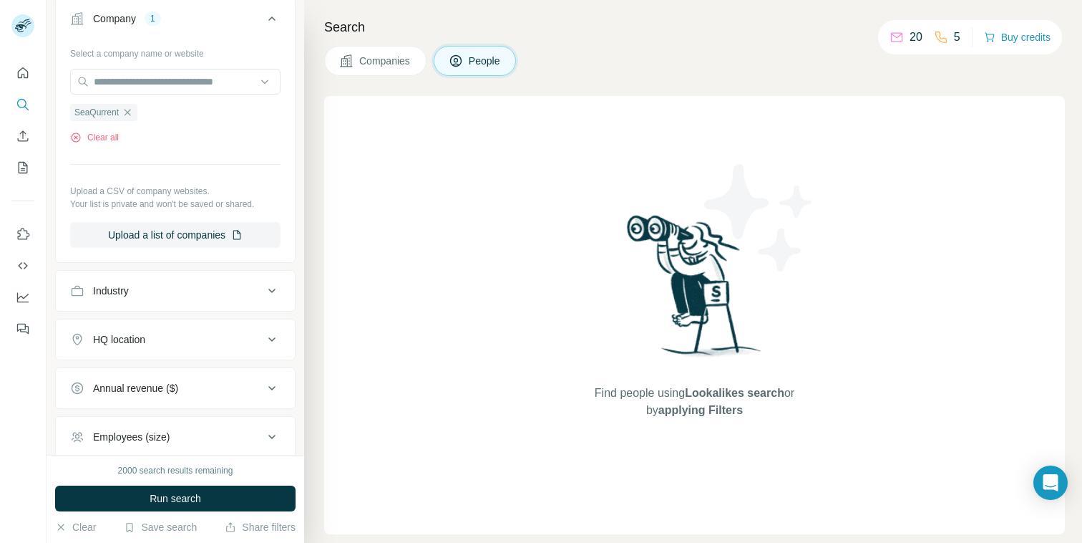
scroll to position [462, 0]
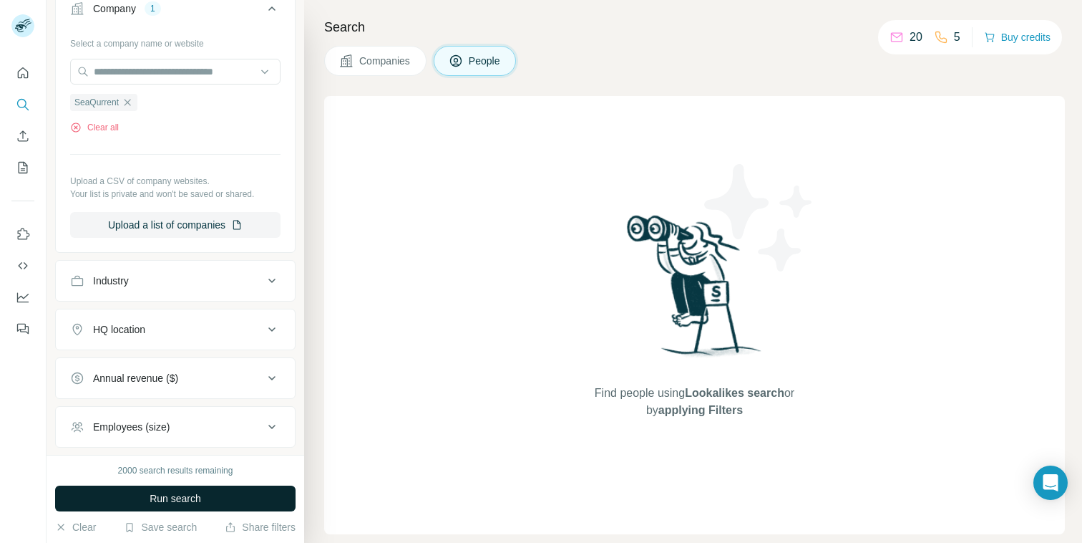
click at [200, 500] on span "Run search" at bounding box center [176, 498] width 52 height 14
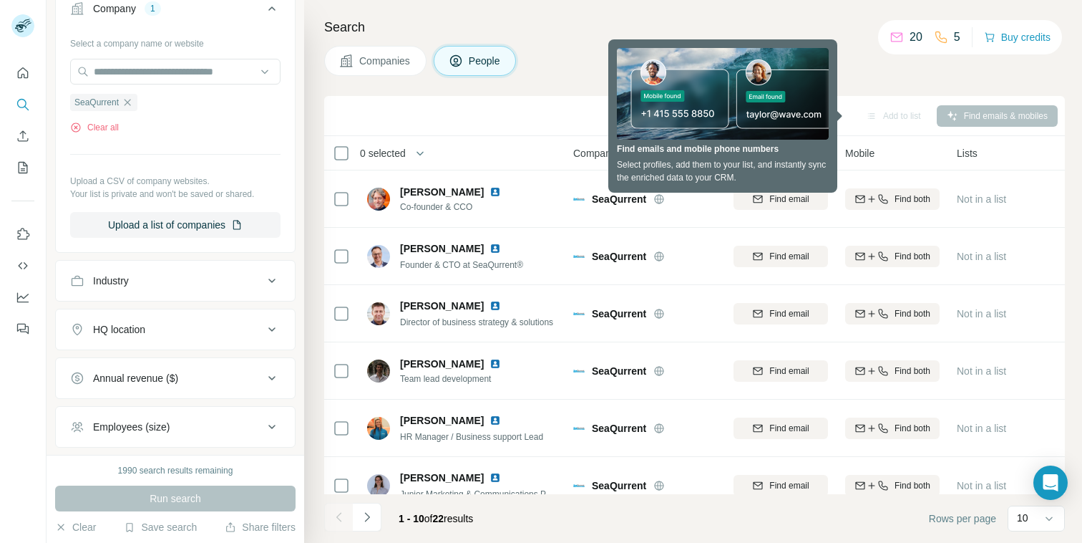
click at [598, 29] on h4 "Search" at bounding box center [694, 27] width 741 height 20
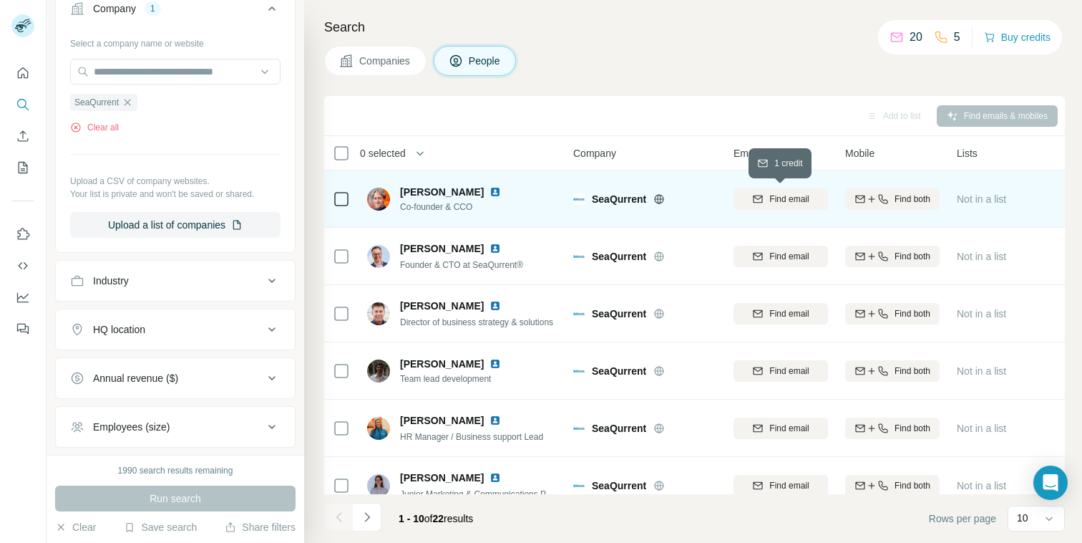
click at [770, 200] on span "Find email" at bounding box center [788, 199] width 39 height 13
click at [898, 31] on icon at bounding box center [897, 37] width 14 height 14
